Goal: Information Seeking & Learning: Learn about a topic

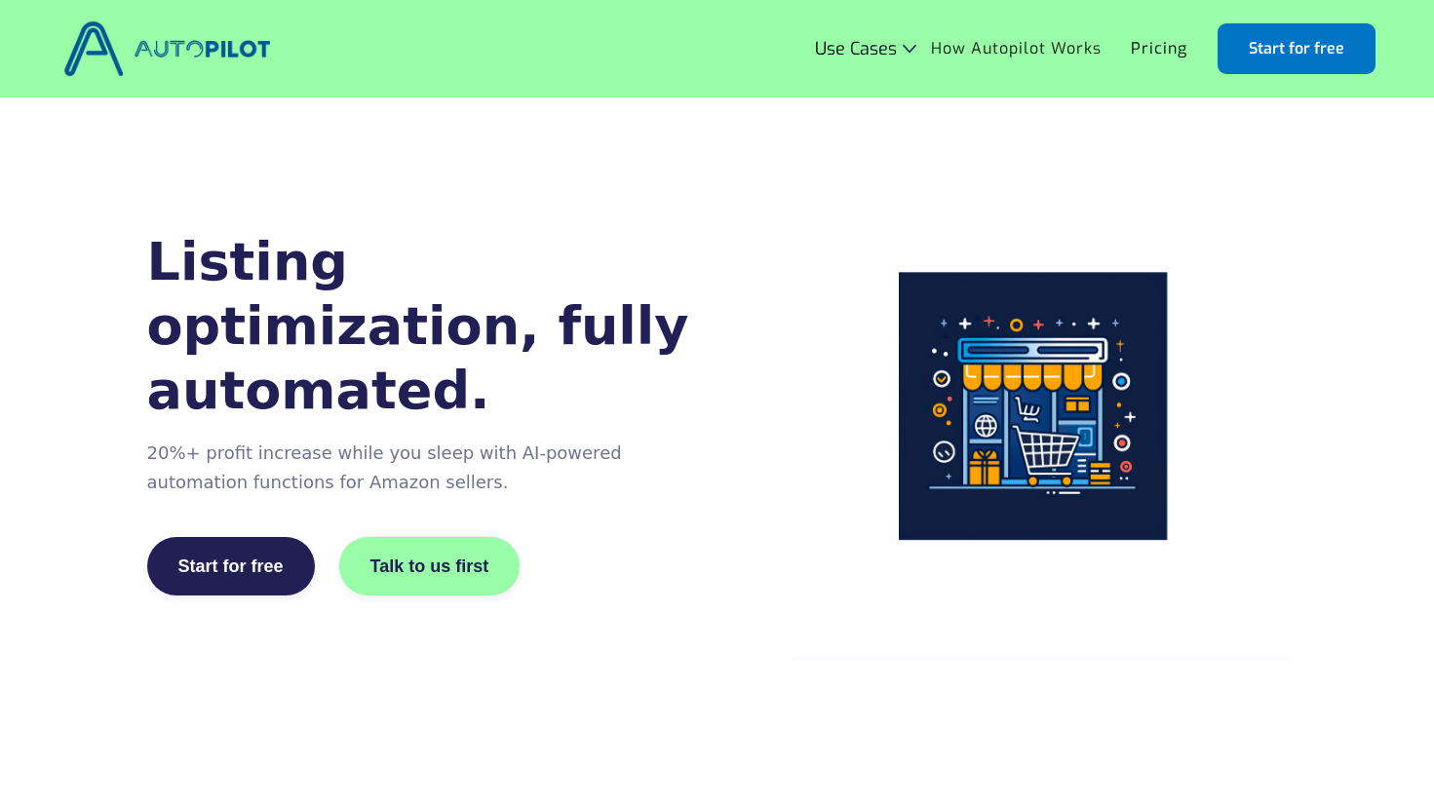
click at [964, 42] on link "How Autopilot Works" at bounding box center [1016, 48] width 200 height 37
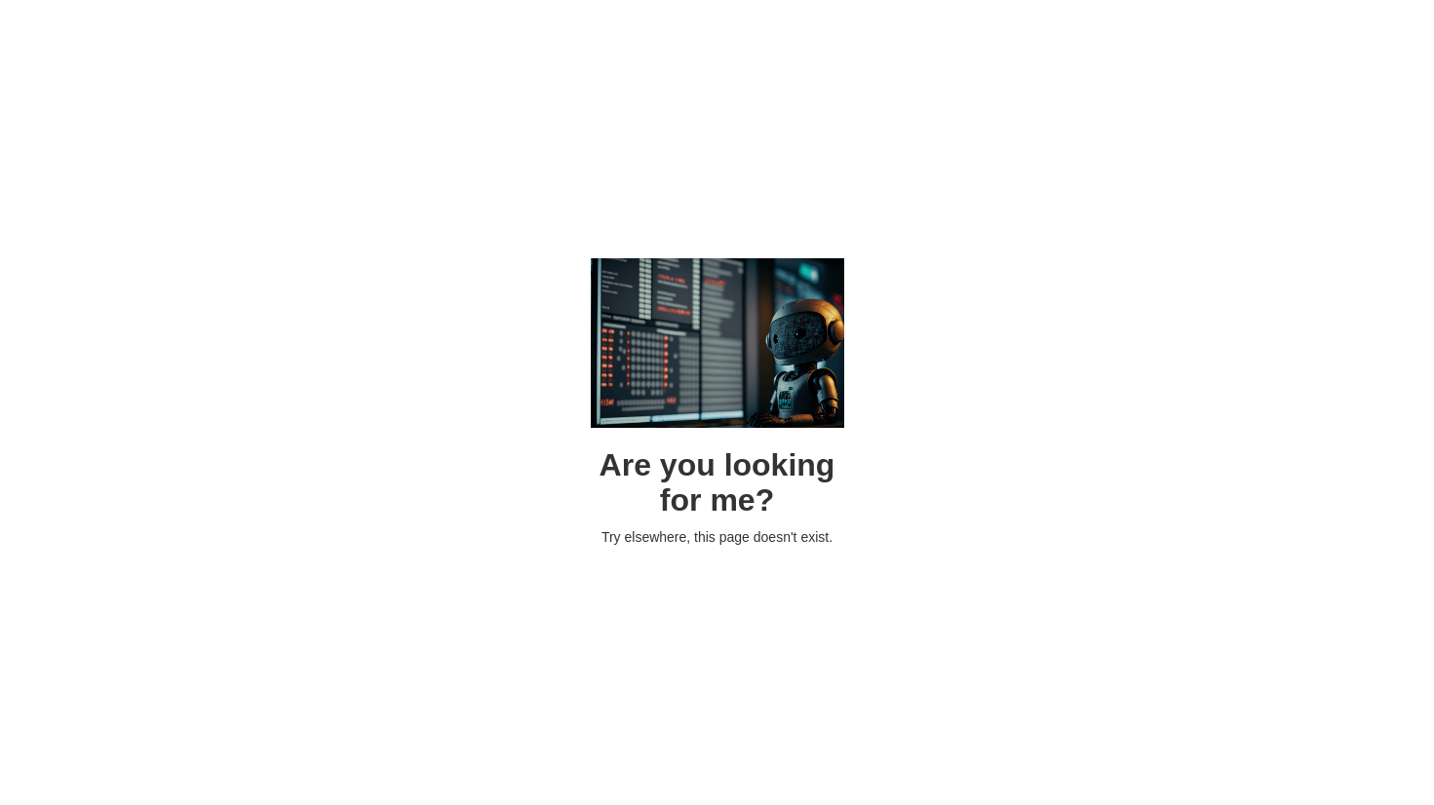
click at [766, 143] on div "Are you looking for me? Try elsewhere, this page doesn't exist." at bounding box center [717, 402] width 1434 height 805
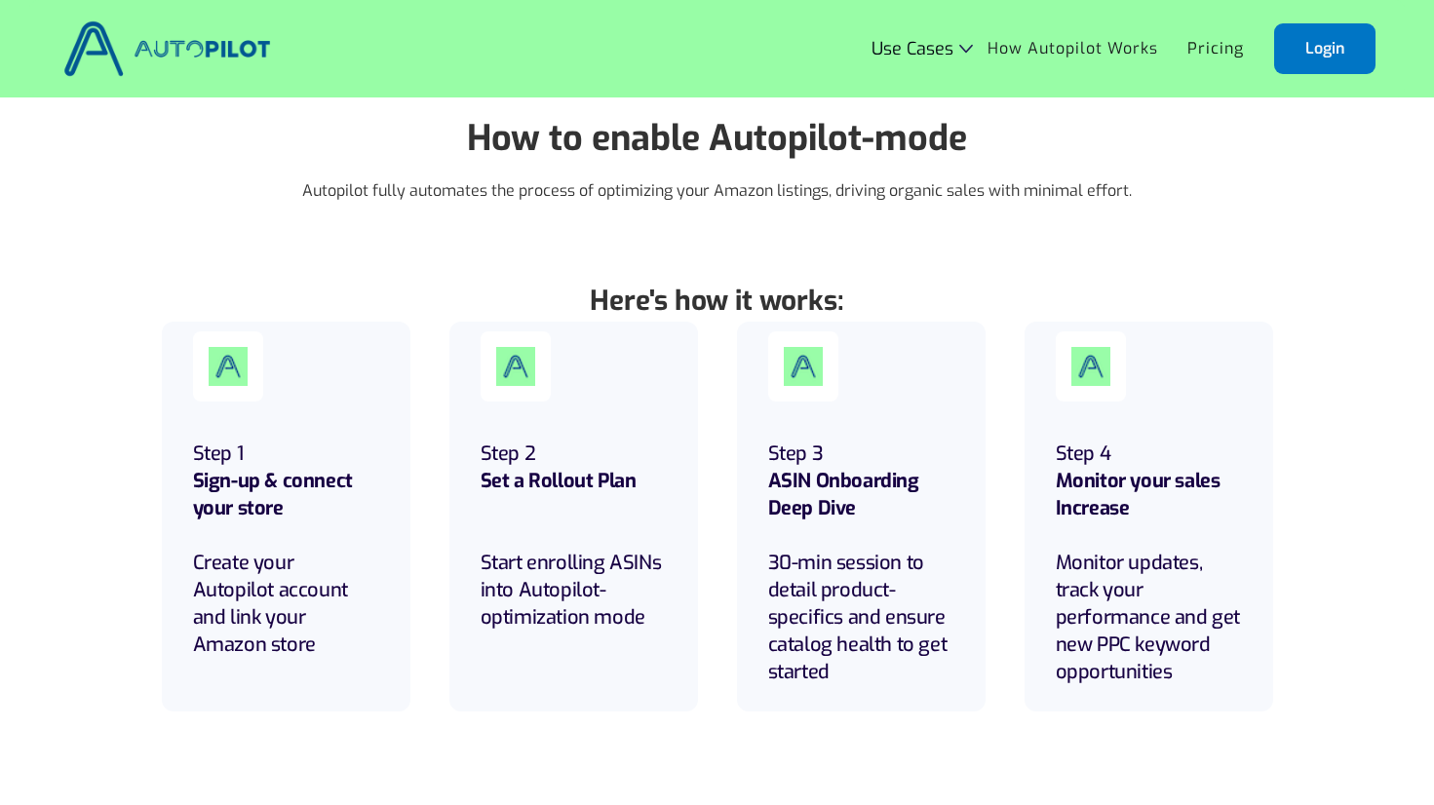
click at [1192, 53] on link "Pricing" at bounding box center [1215, 48] width 86 height 37
